Goal: Navigation & Orientation: Find specific page/section

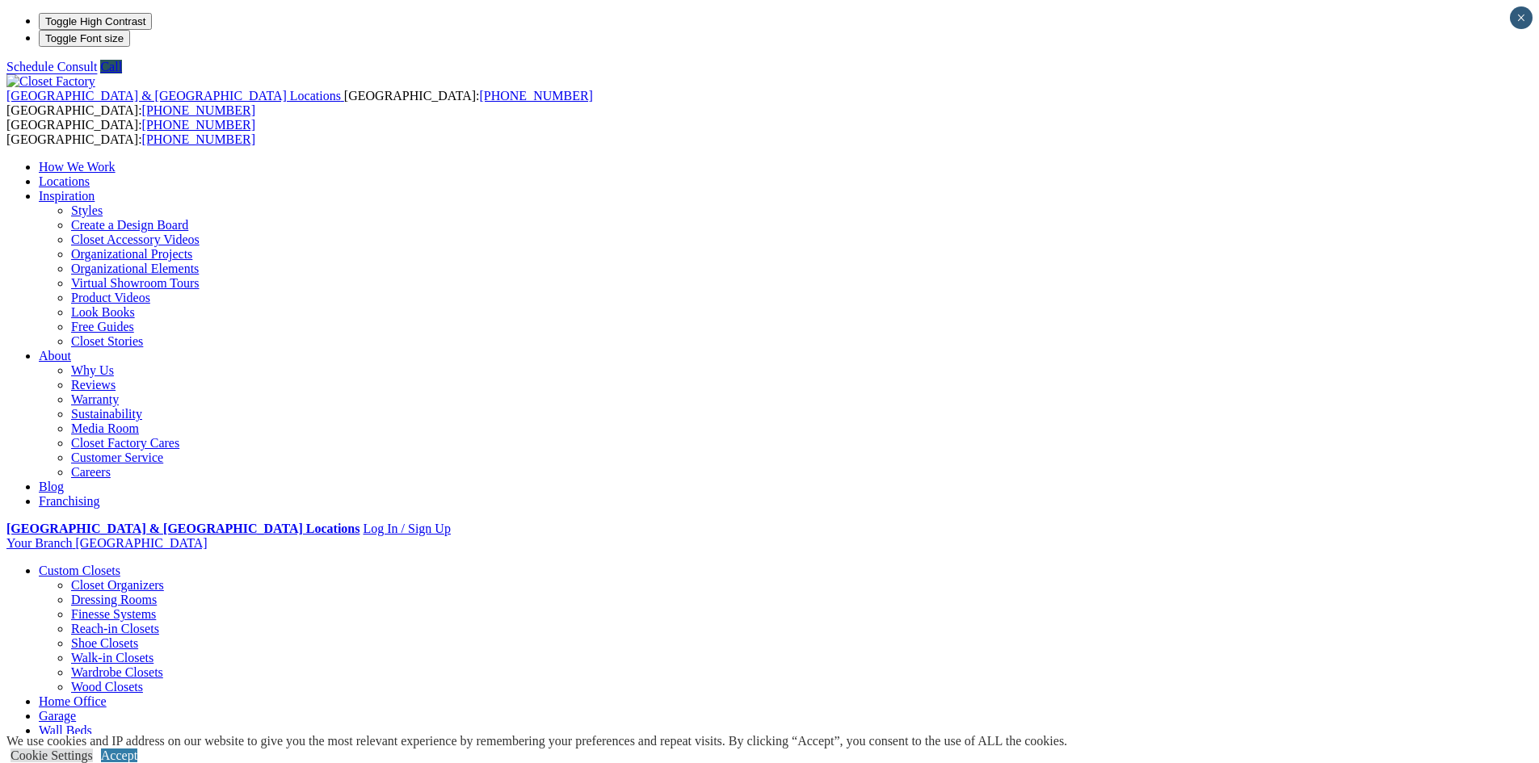
click at [90, 175] on link "Locations" at bounding box center [64, 182] width 51 height 14
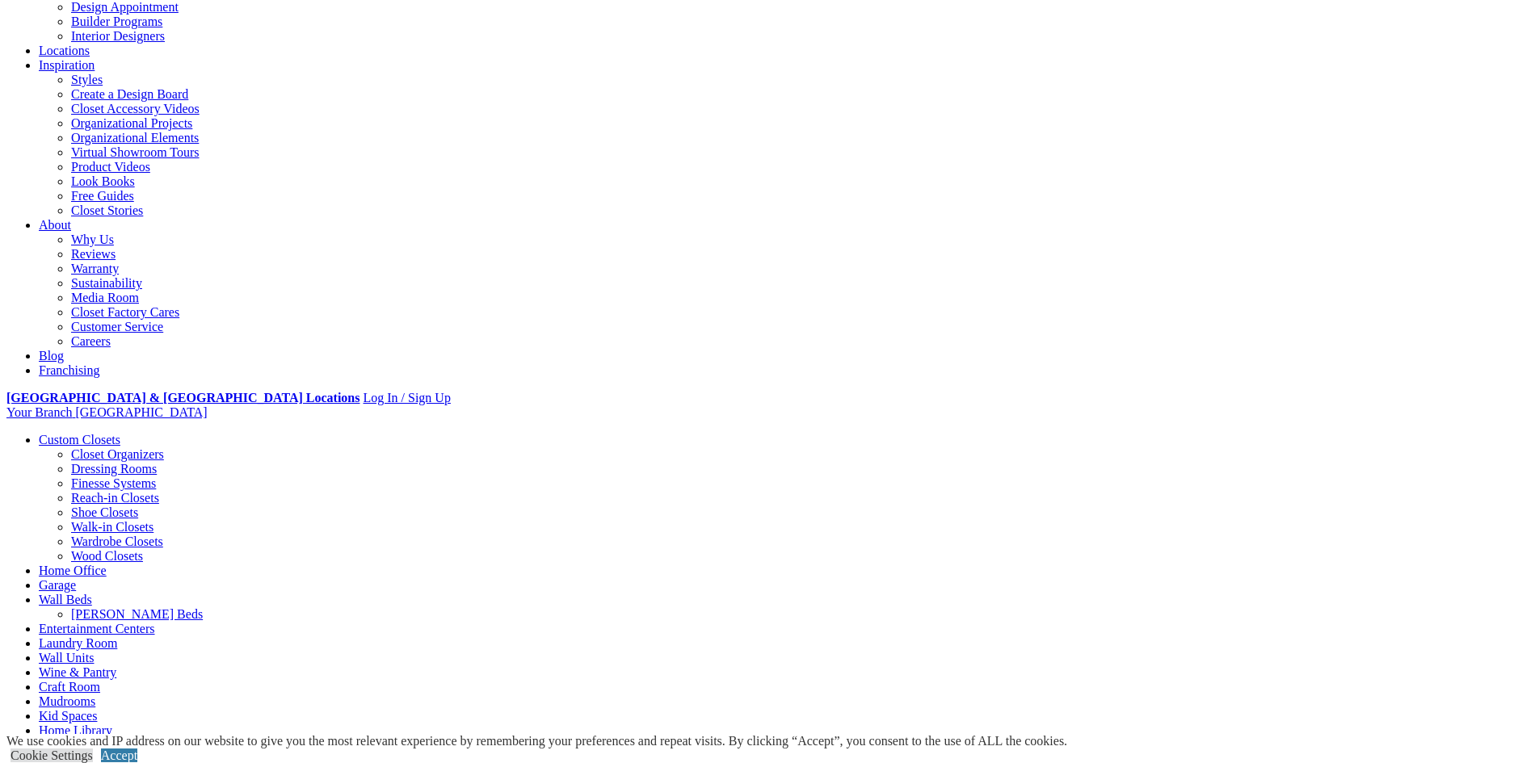
scroll to position [292, 0]
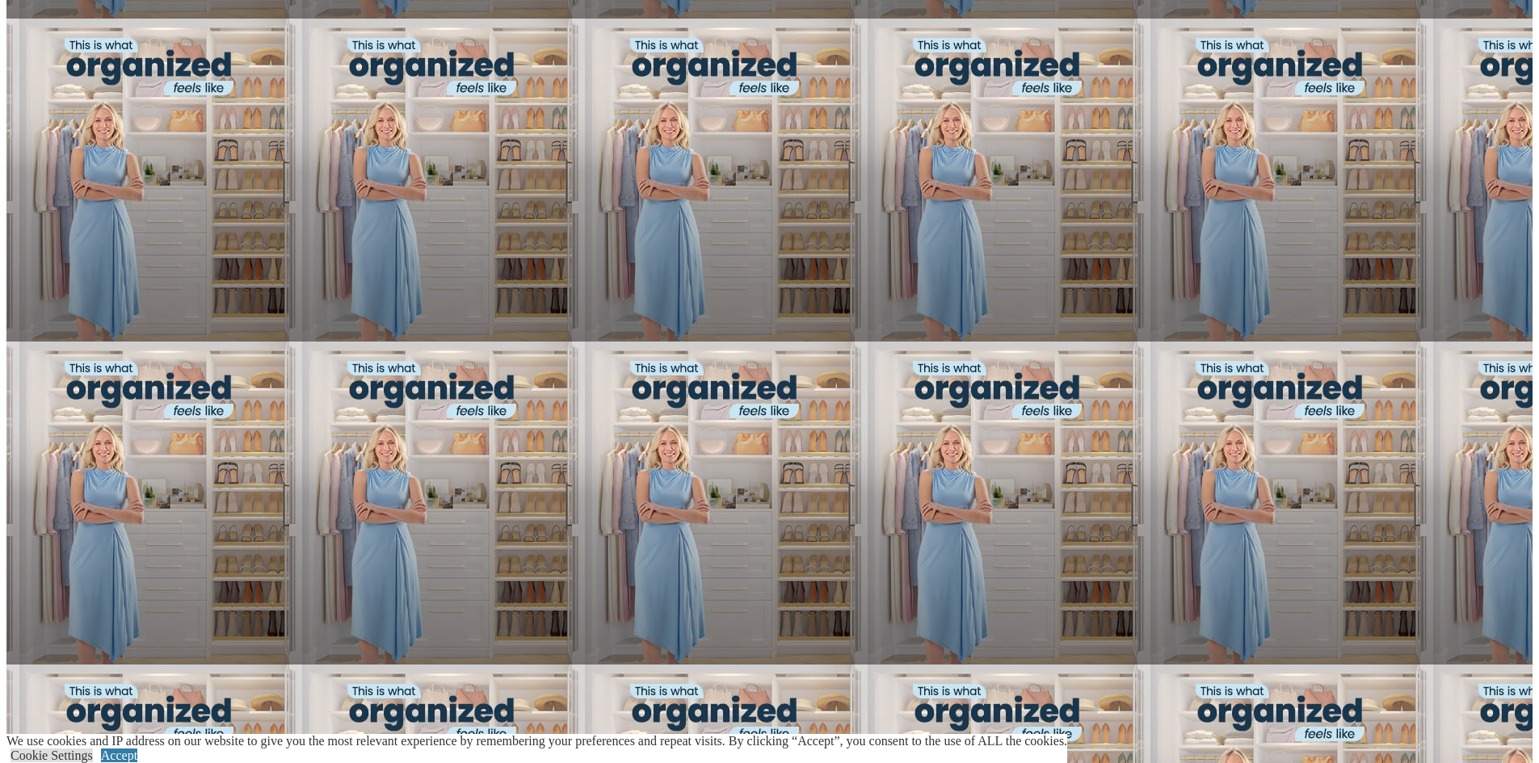
scroll to position [1871, 0]
